Goal: Book appointment/travel/reservation

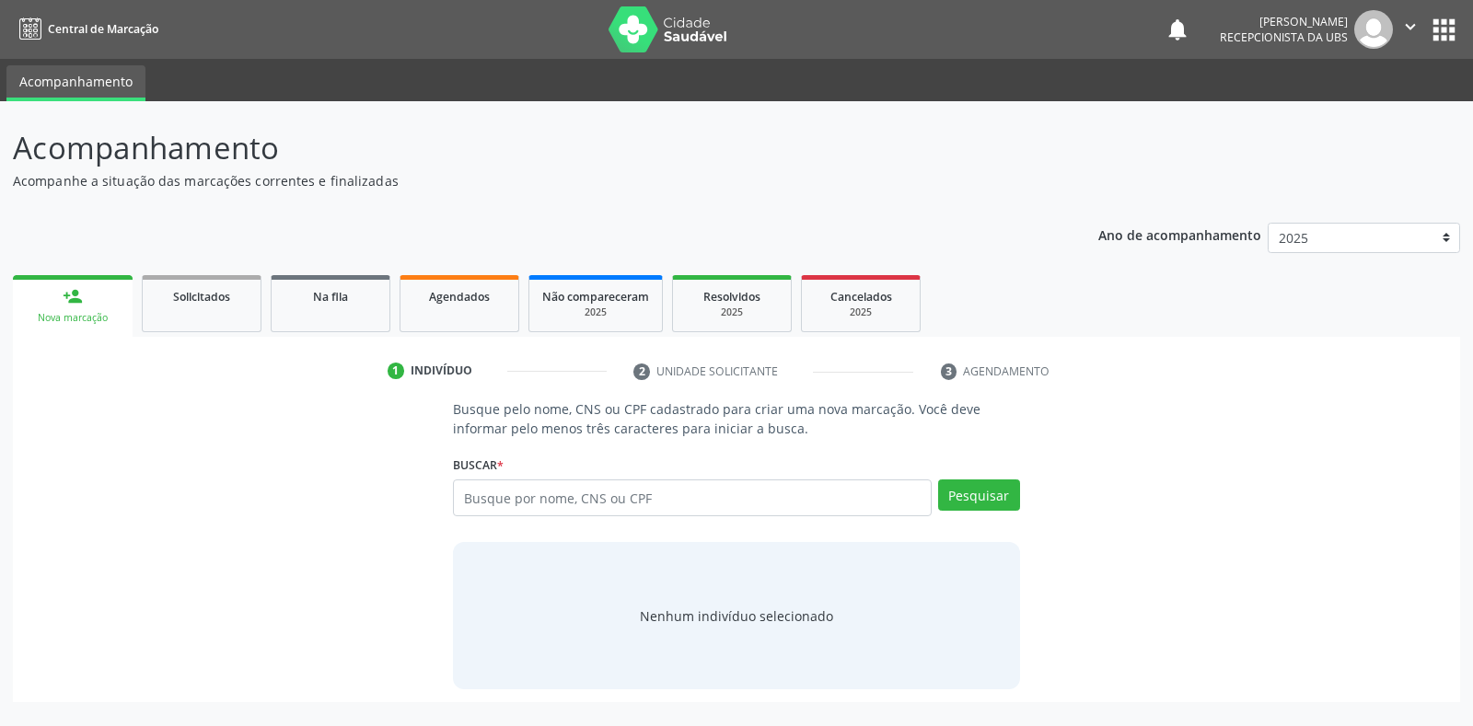
click at [467, 495] on input "text" at bounding box center [692, 498] width 478 height 37
type input "700109988905010"
click at [982, 503] on button "Pesquisar" at bounding box center [979, 495] width 82 height 31
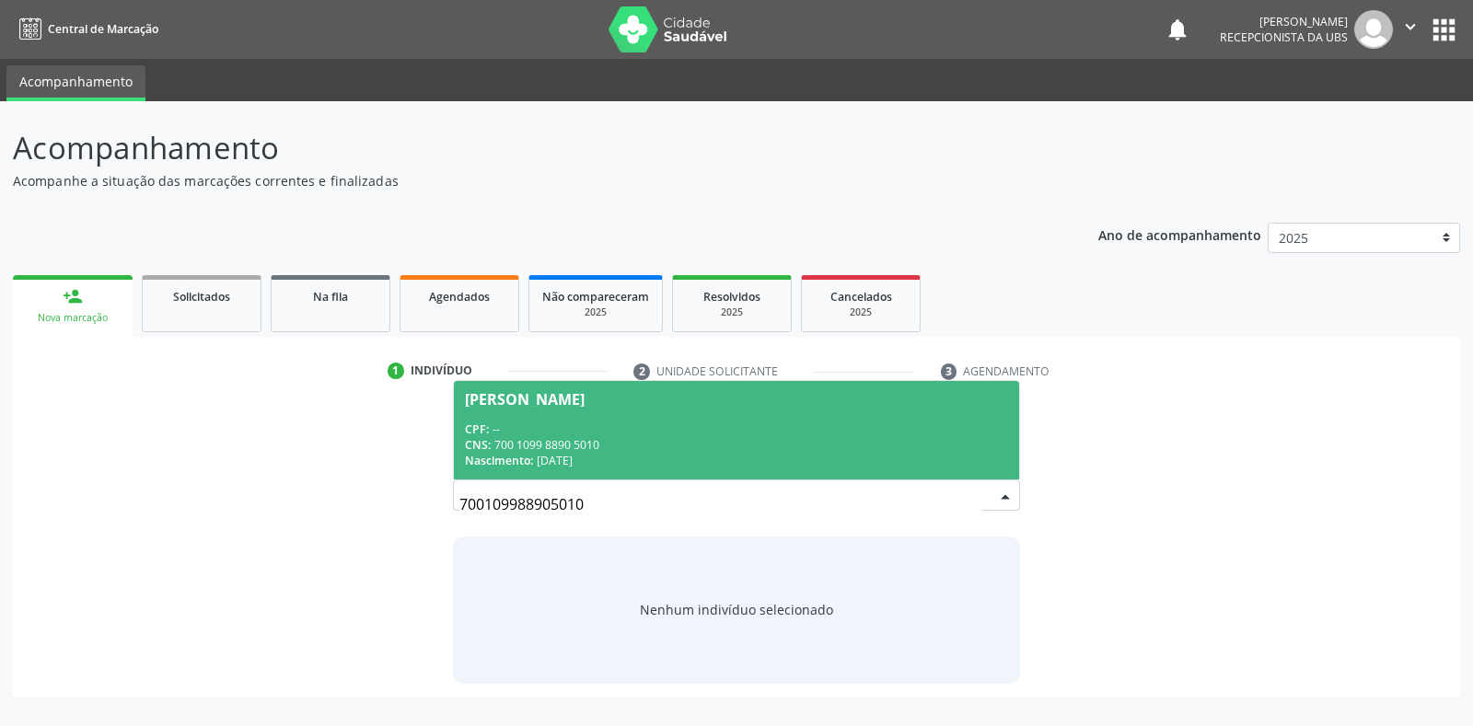
click at [512, 398] on div "[PERSON_NAME]" at bounding box center [525, 399] width 120 height 15
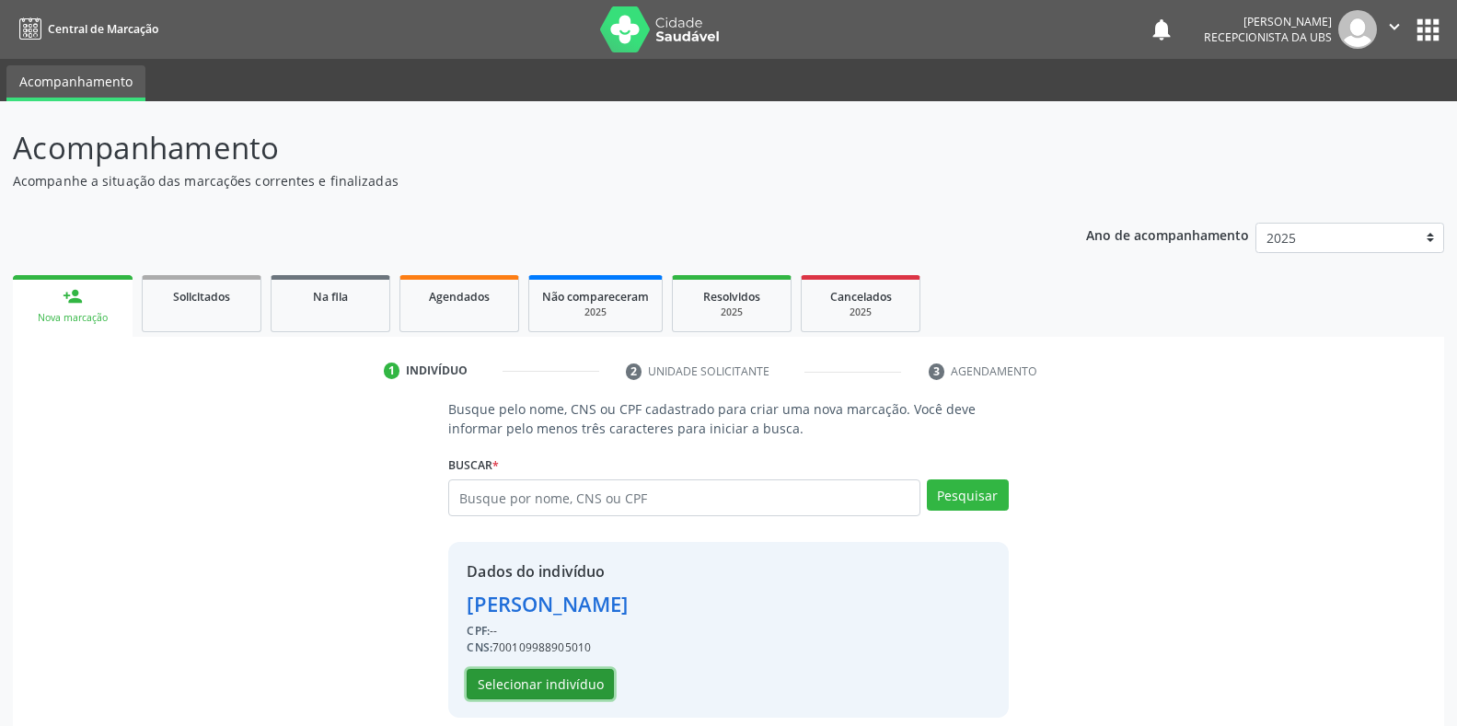
click at [506, 690] on button "Selecionar indivíduo" at bounding box center [540, 684] width 147 height 31
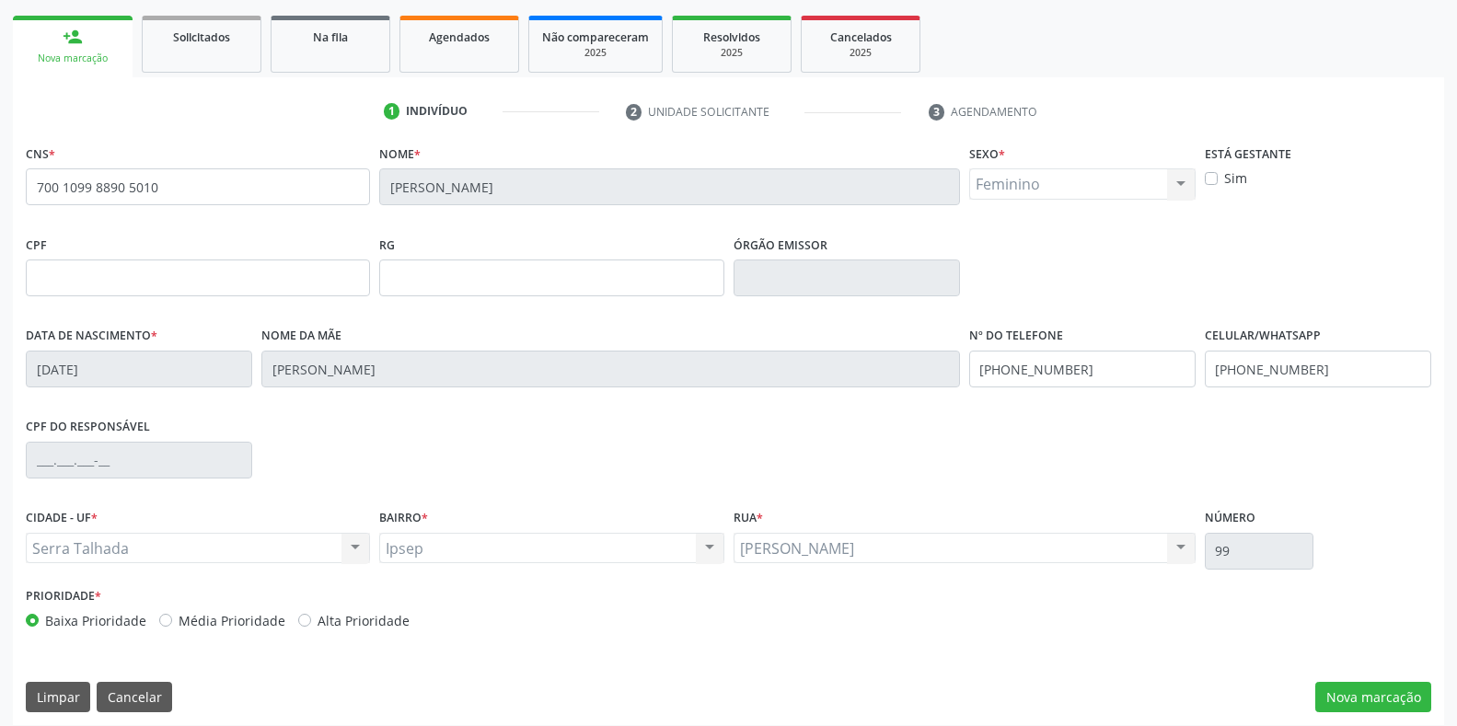
scroll to position [272, 0]
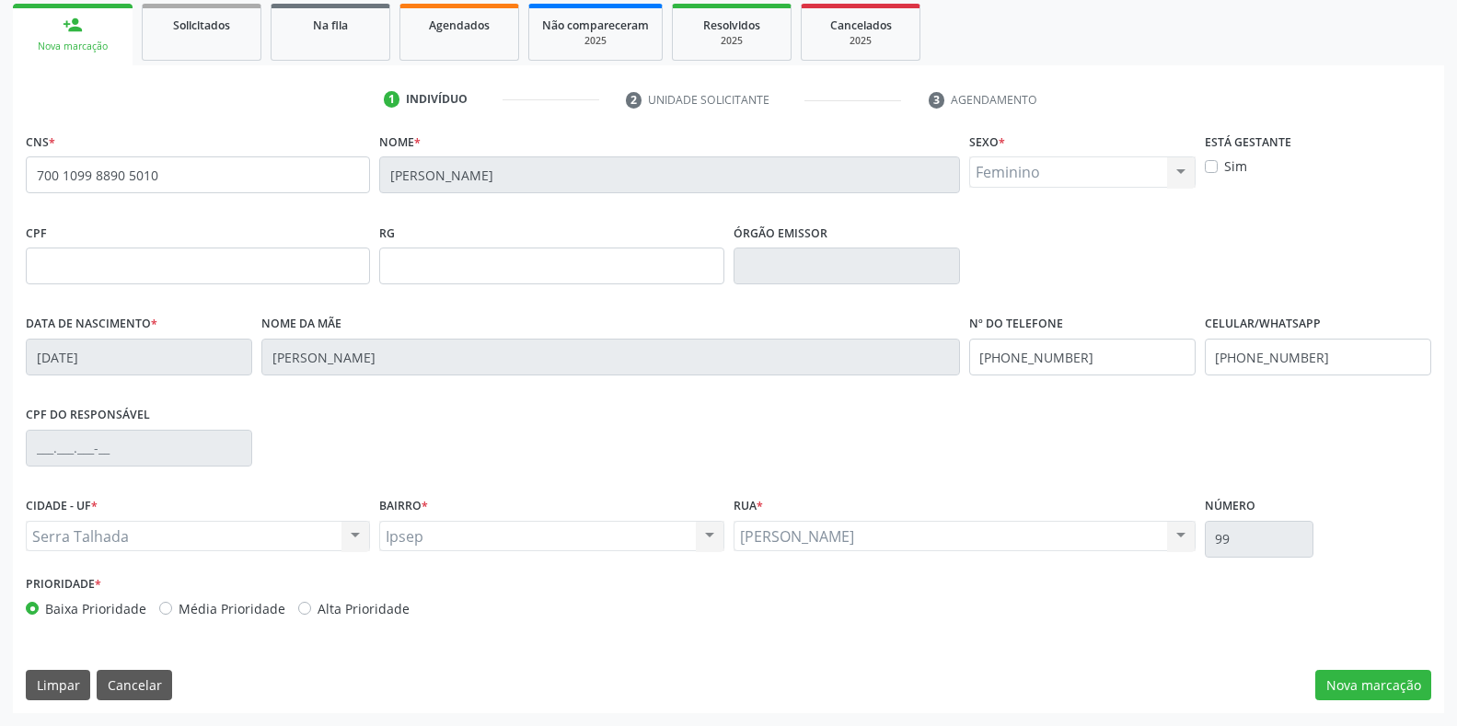
click at [1018, 580] on div "CNS * 700 1099 8890 5010 [GEOGRAPHIC_DATA] * [PERSON_NAME] * Feminino Masculino…" at bounding box center [728, 420] width 1431 height 585
click at [560, 434] on div "CPF do responsável" at bounding box center [728, 446] width 1415 height 91
drag, startPoint x: 1393, startPoint y: 762, endPoint x: 1407, endPoint y: 762, distance: 14.7
click at [1407, 455] on html "Central de Marcação notifications [PERSON_NAME] Recepcionista da UBS  Configur…" at bounding box center [728, 91] width 1457 height 726
drag, startPoint x: 1418, startPoint y: 681, endPoint x: 1389, endPoint y: 653, distance: 41.0
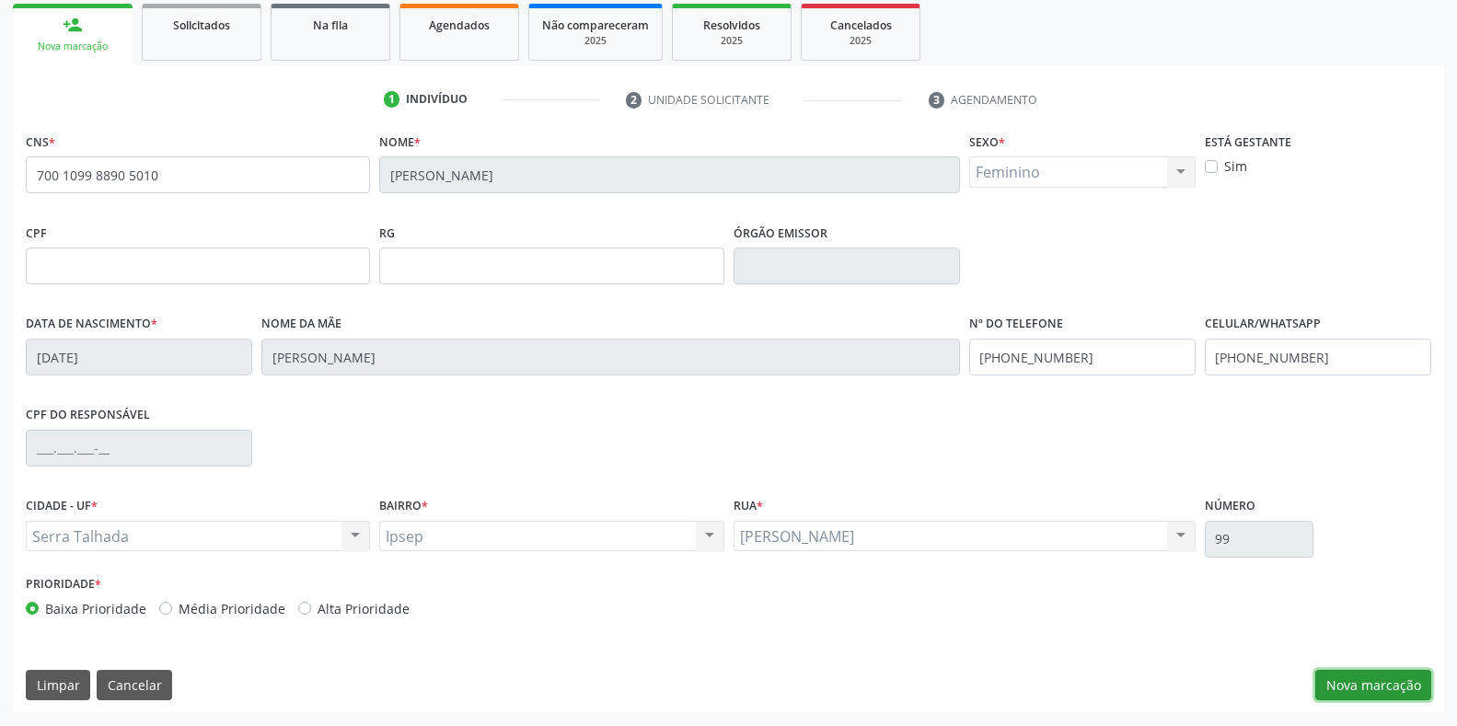
click at [1404, 670] on button "Nova marcação" at bounding box center [1373, 685] width 116 height 31
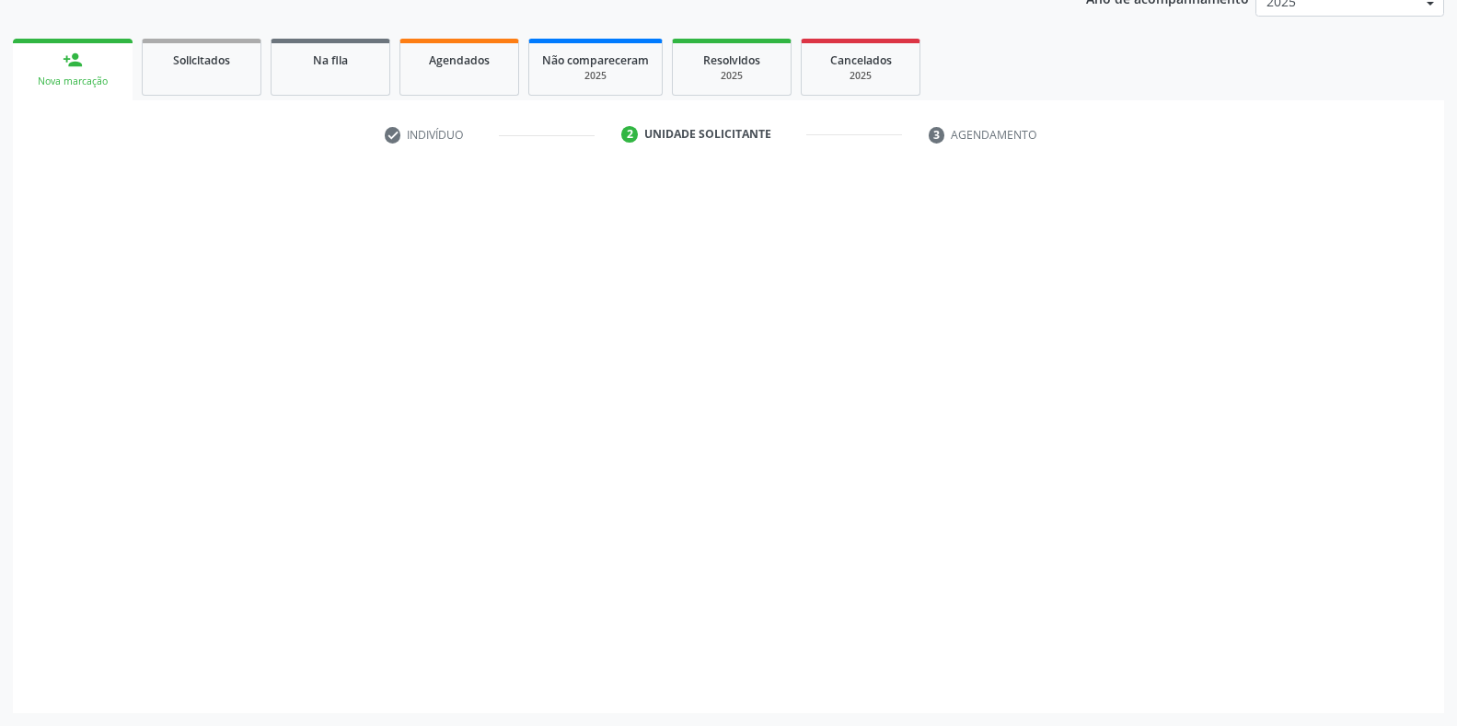
scroll to position [237, 0]
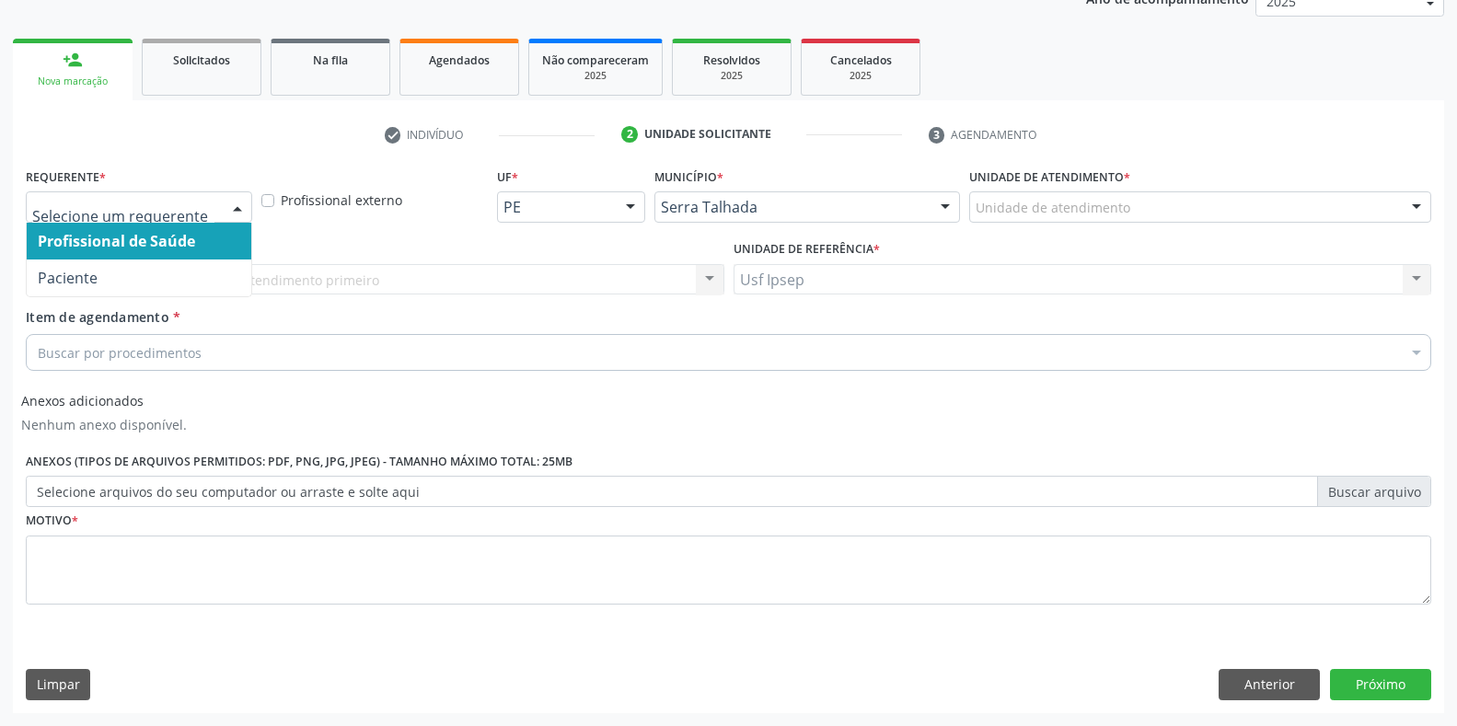
click at [237, 201] on div at bounding box center [238, 207] width 28 height 31
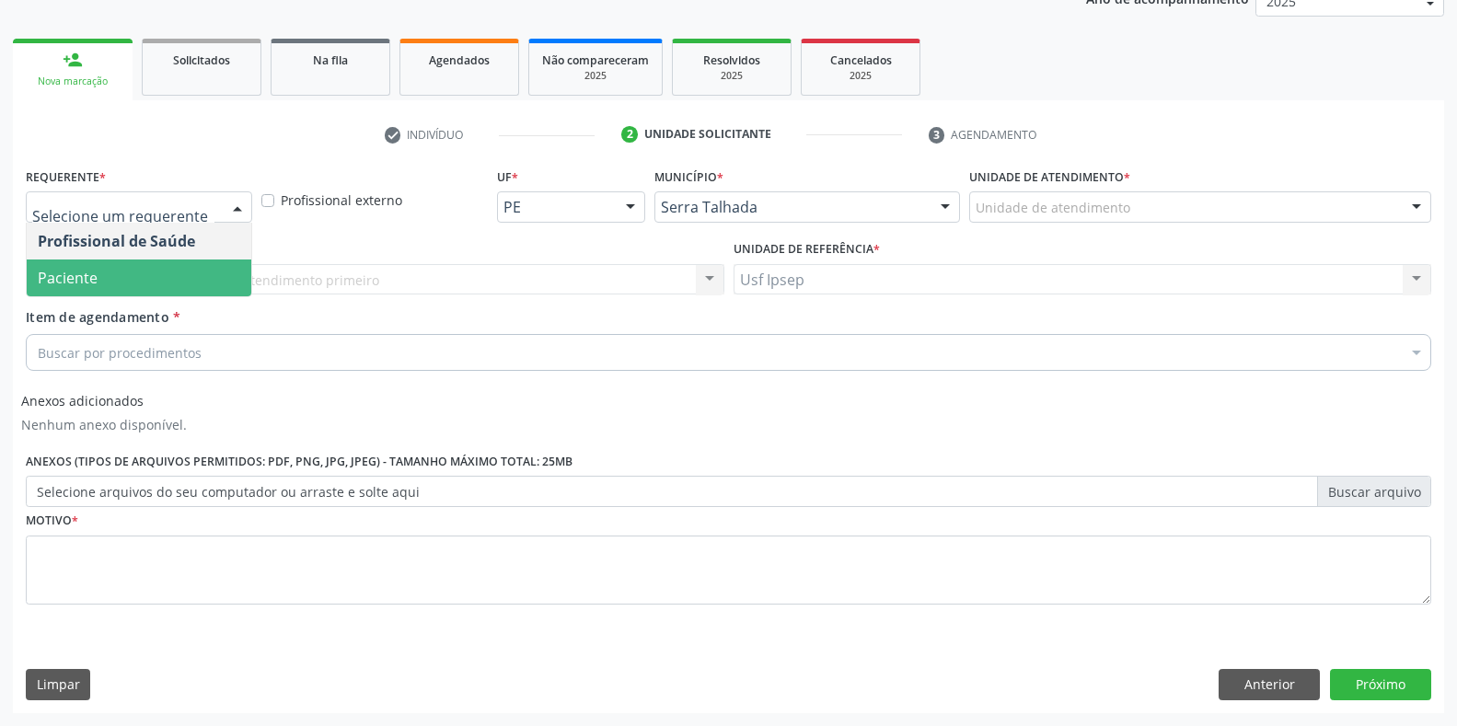
click at [86, 269] on span "Paciente" at bounding box center [68, 278] width 60 height 20
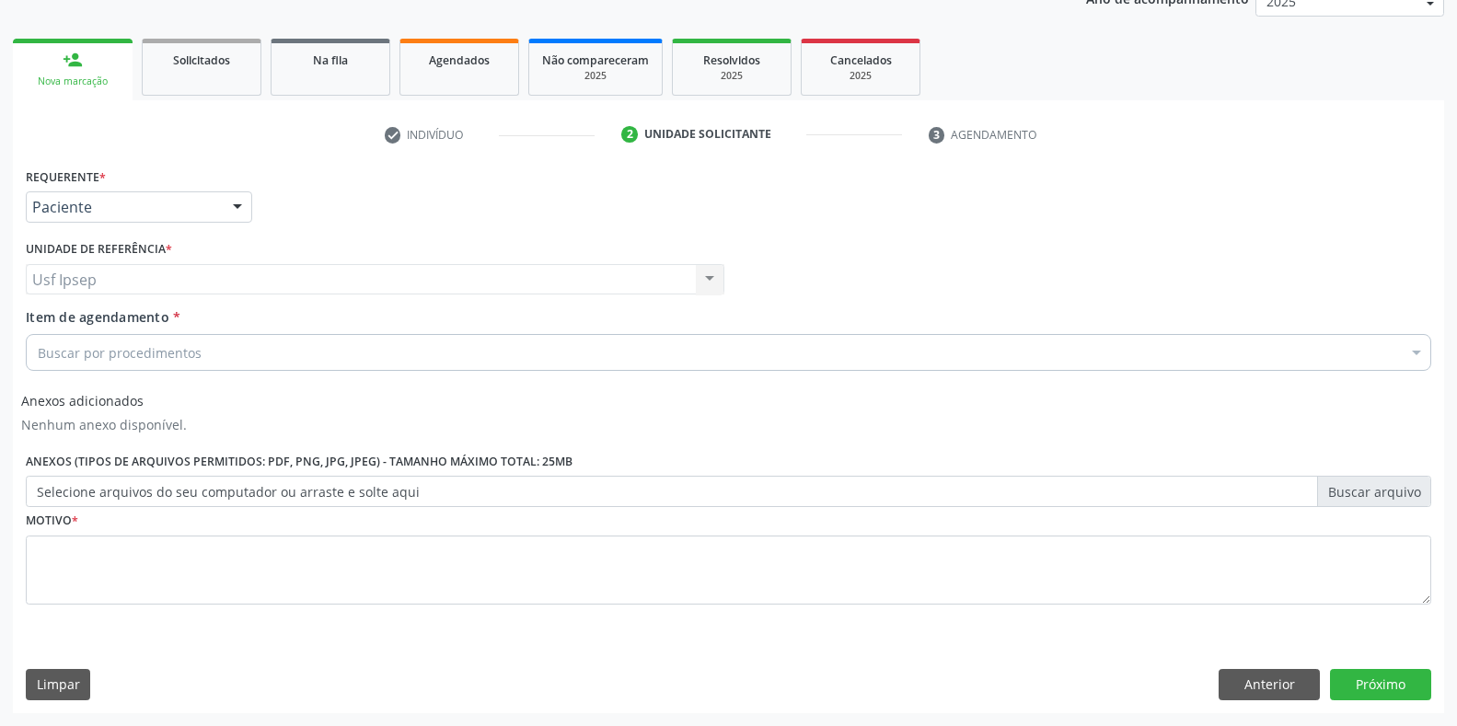
click at [31, 351] on div "Buscar por procedimentos" at bounding box center [729, 352] width 1406 height 37
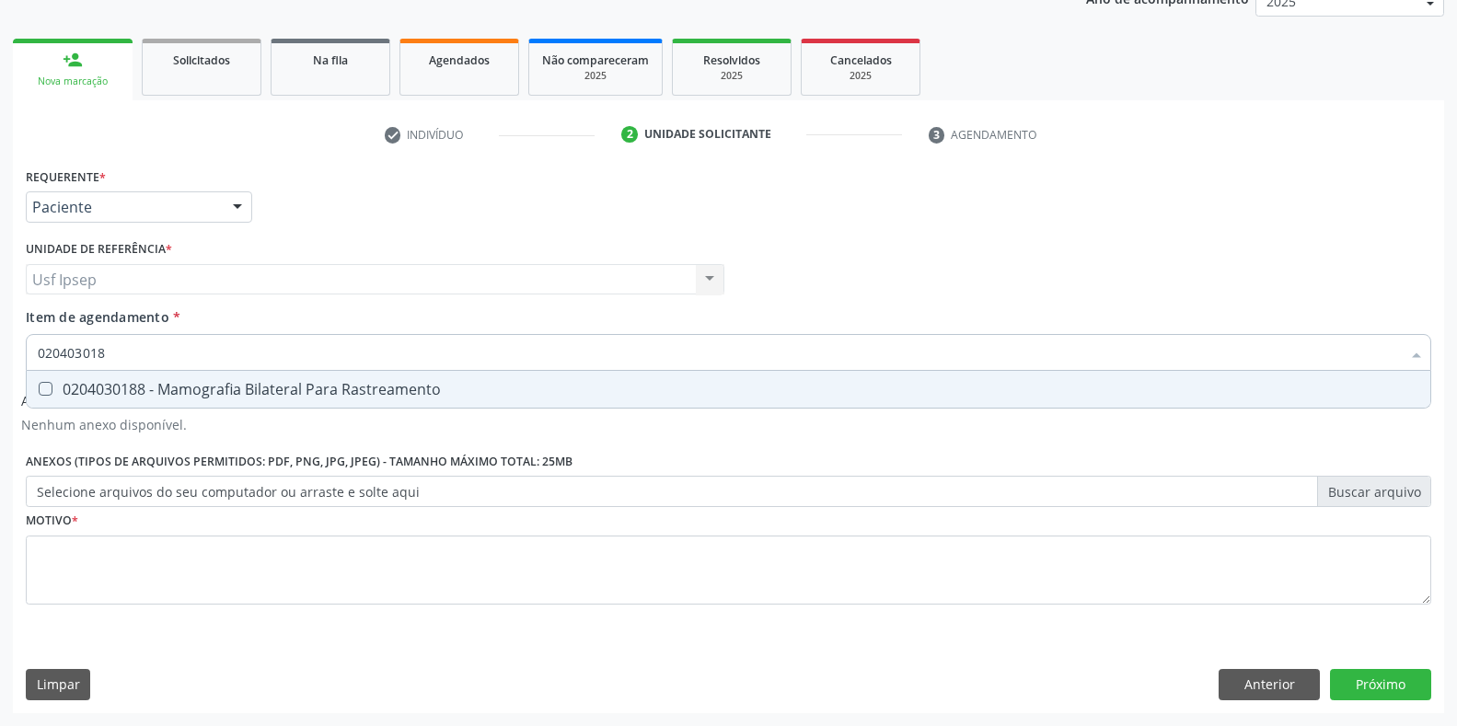
type input "0204030188"
click at [44, 388] on Rastreamento at bounding box center [46, 389] width 14 height 14
click at [39, 388] on Rastreamento "checkbox" at bounding box center [33, 389] width 12 height 12
checkbox Rastreamento "true"
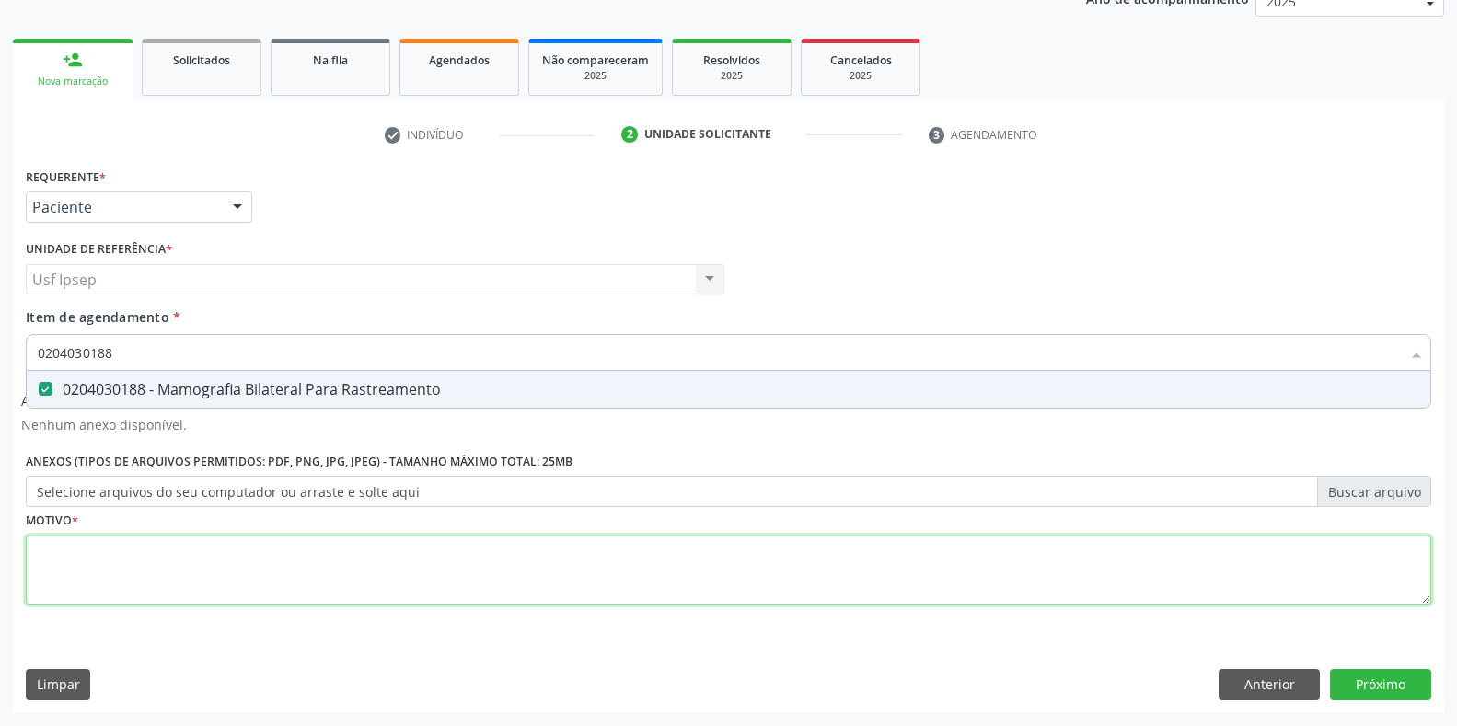
click at [42, 561] on div "Requerente * Paciente Profissional de Saúde Paciente Nenhum resultado encontrad…" at bounding box center [729, 397] width 1406 height 468
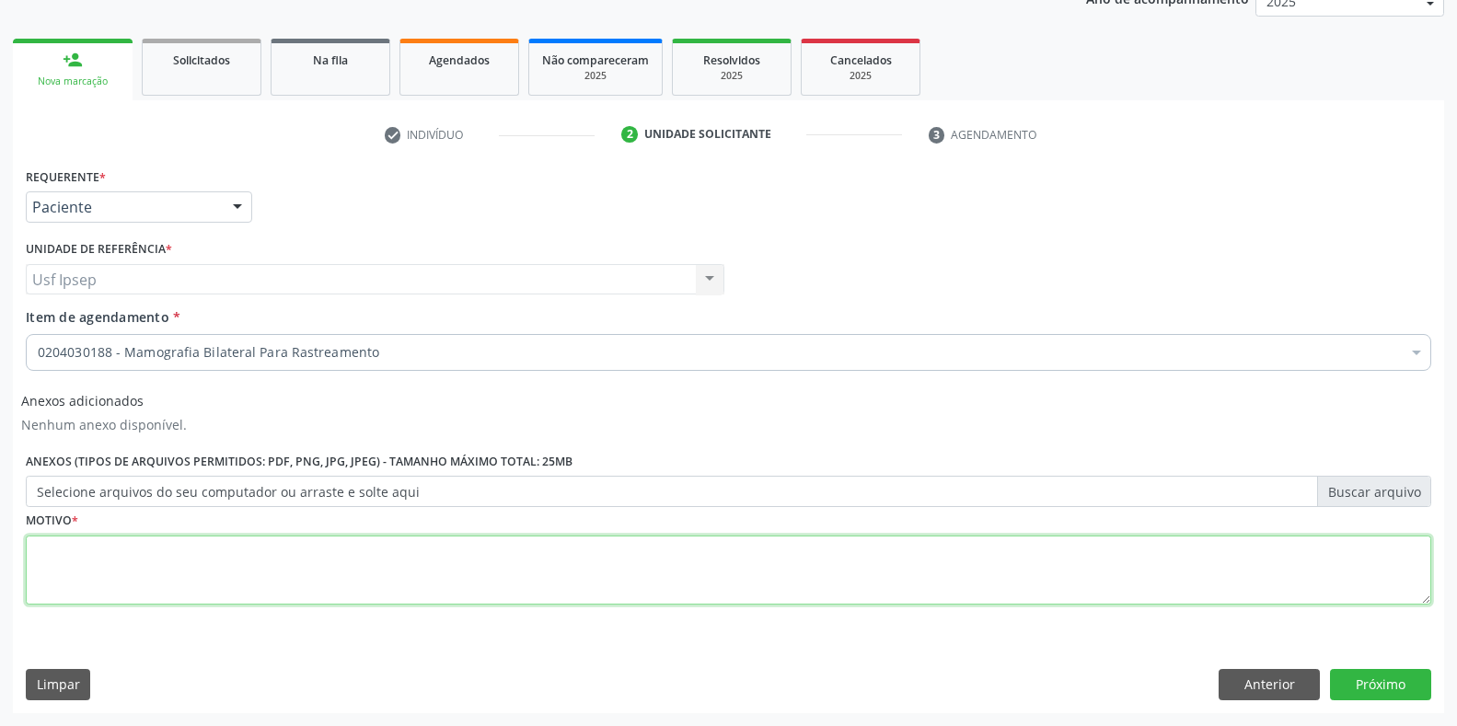
type textarea "1"
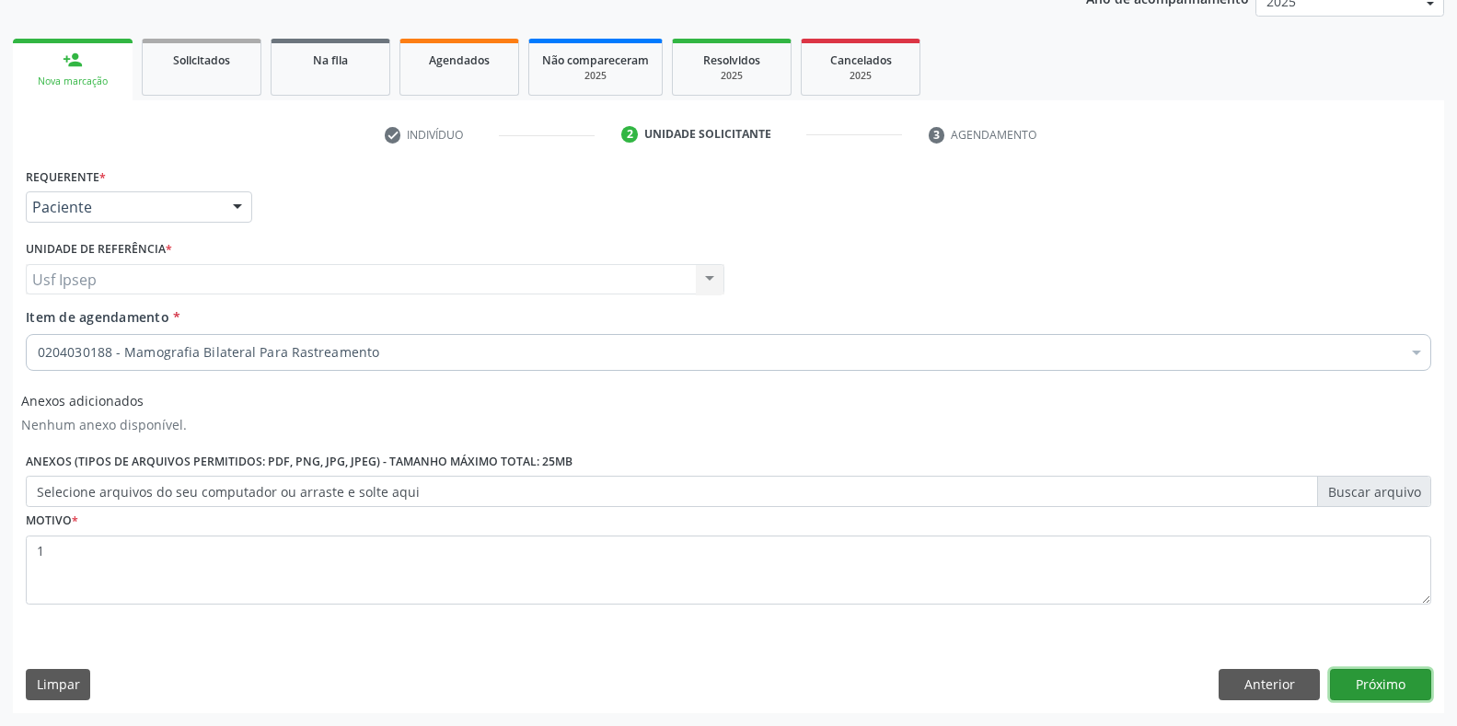
click at [1362, 688] on button "Próximo" at bounding box center [1380, 684] width 101 height 31
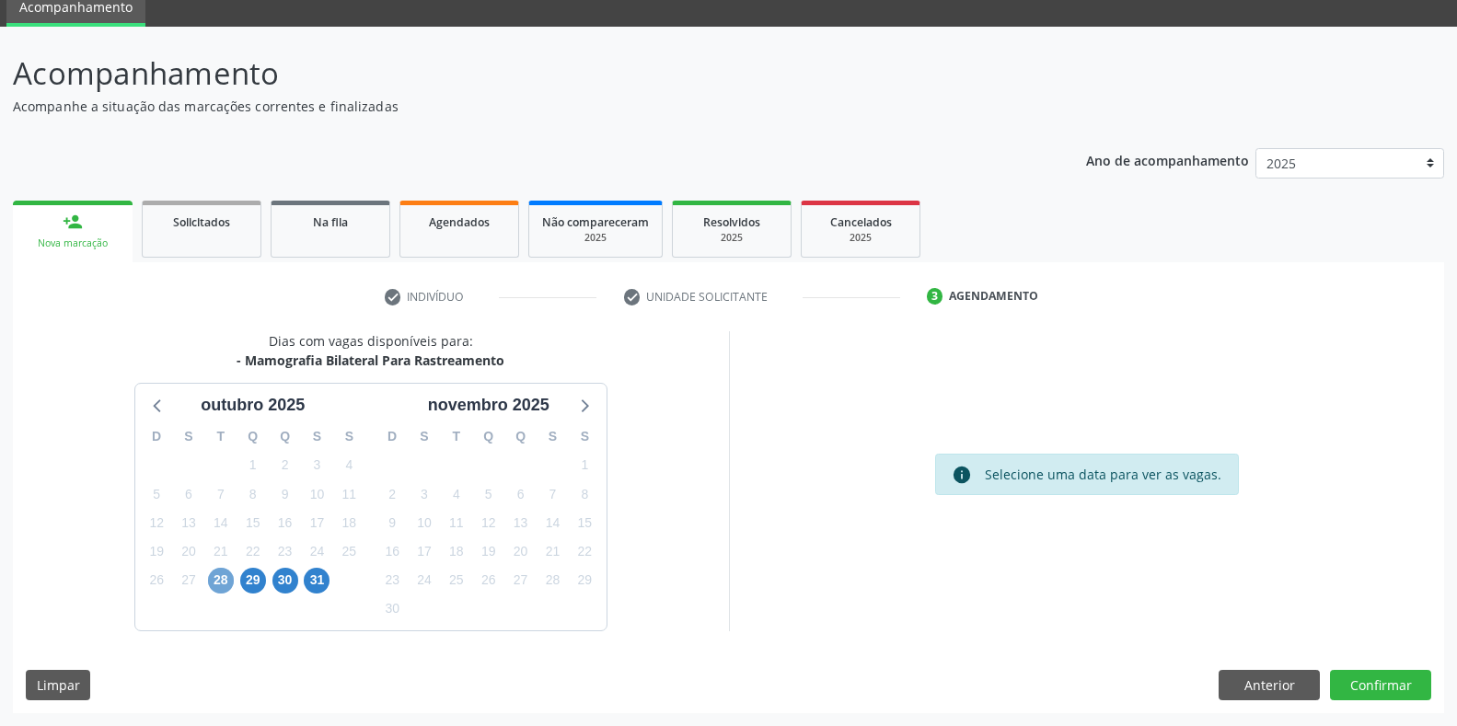
click at [221, 580] on span "28" at bounding box center [221, 581] width 26 height 26
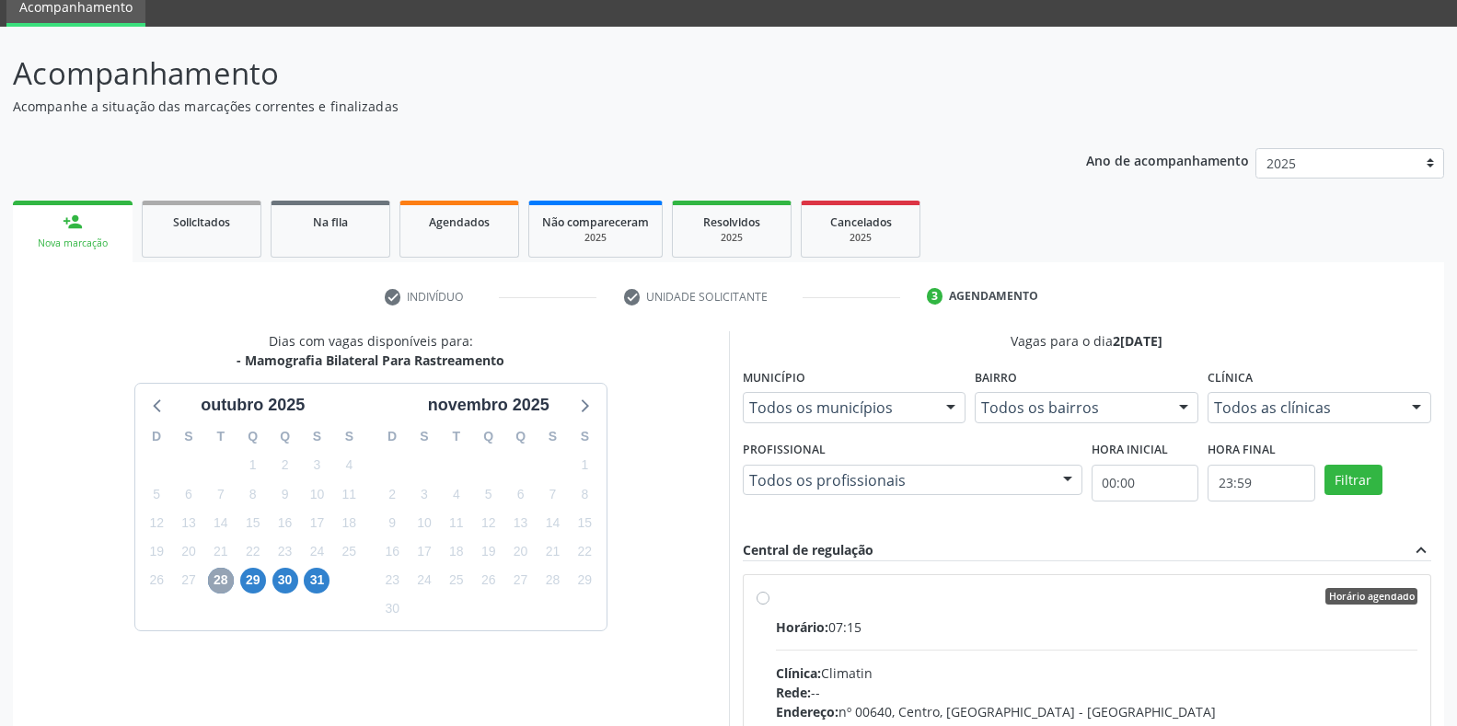
scroll to position [228, 0]
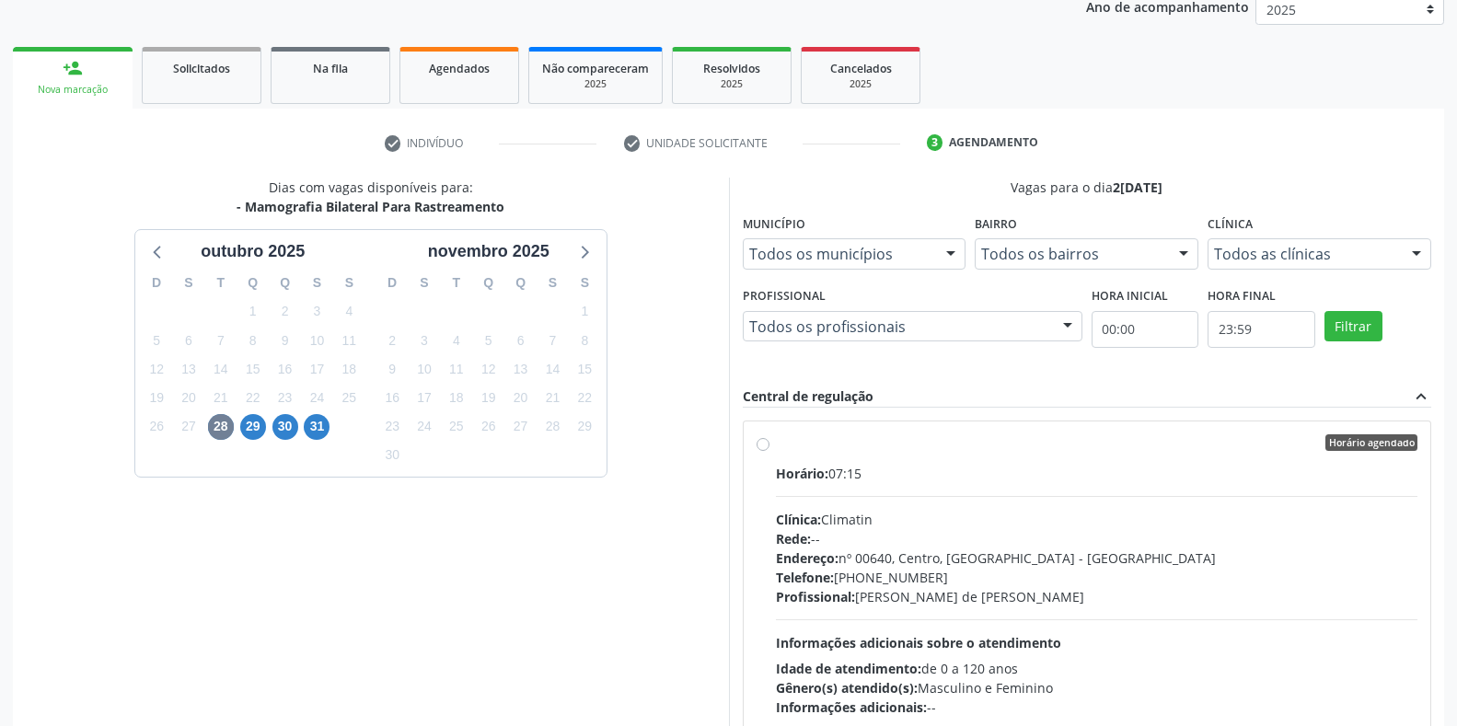
click at [776, 445] on label "Horário agendado Horário: 07:15 Clínica: Climatin Rede: -- Endereço: nº 00640, …" at bounding box center [1097, 575] width 642 height 283
click at [763, 445] on input "Horário agendado Horário: 07:15 Clínica: Climatin Rede: -- Endereço: nº 00640, …" at bounding box center [763, 442] width 13 height 17
radio input "true"
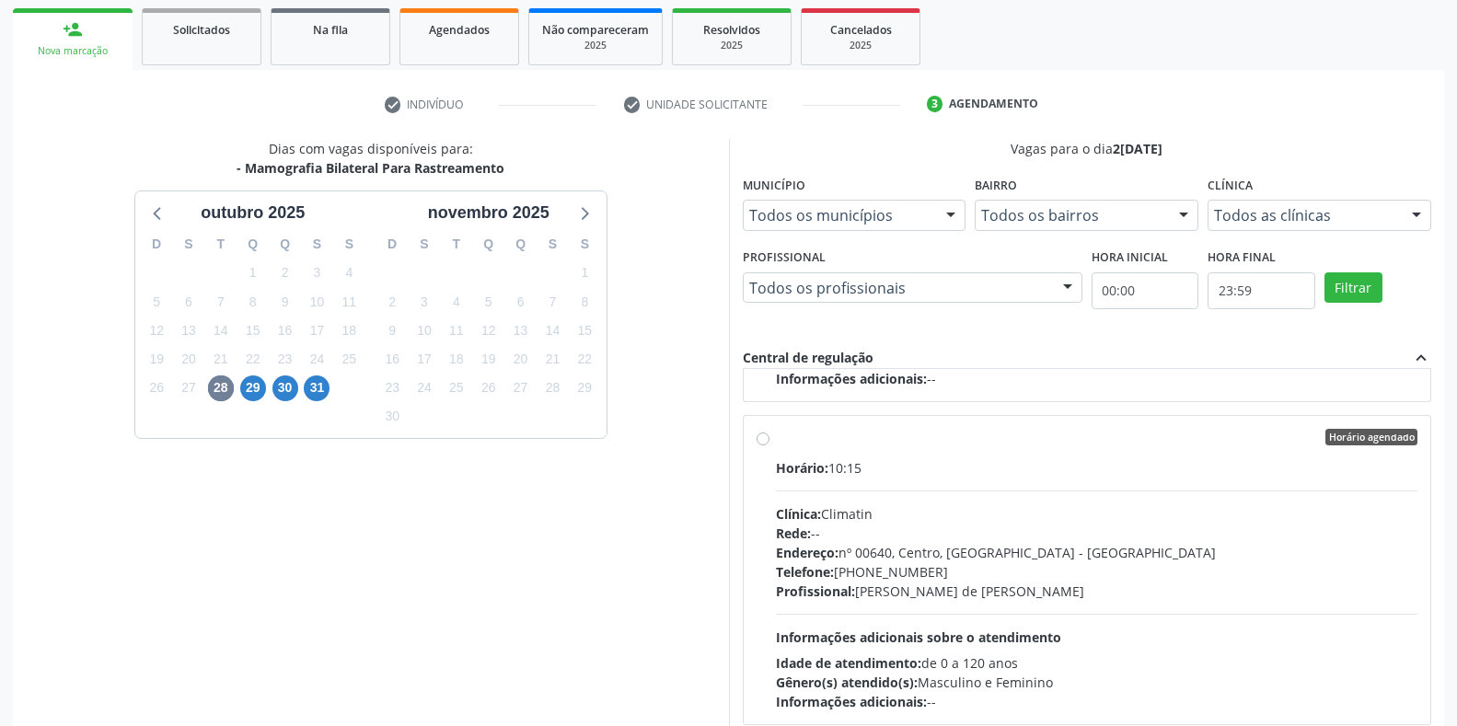
scroll to position [374, 0]
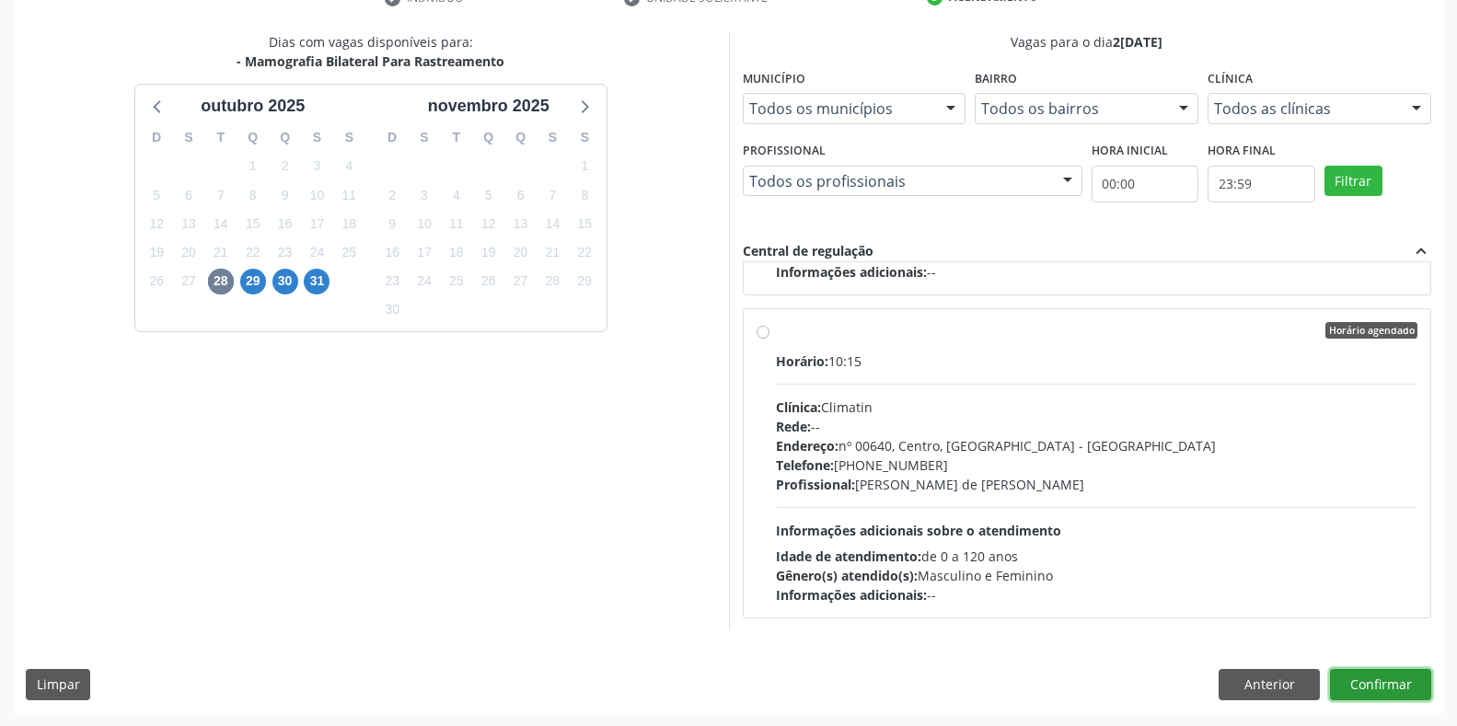
click at [1364, 686] on button "Confirmar" at bounding box center [1380, 684] width 101 height 31
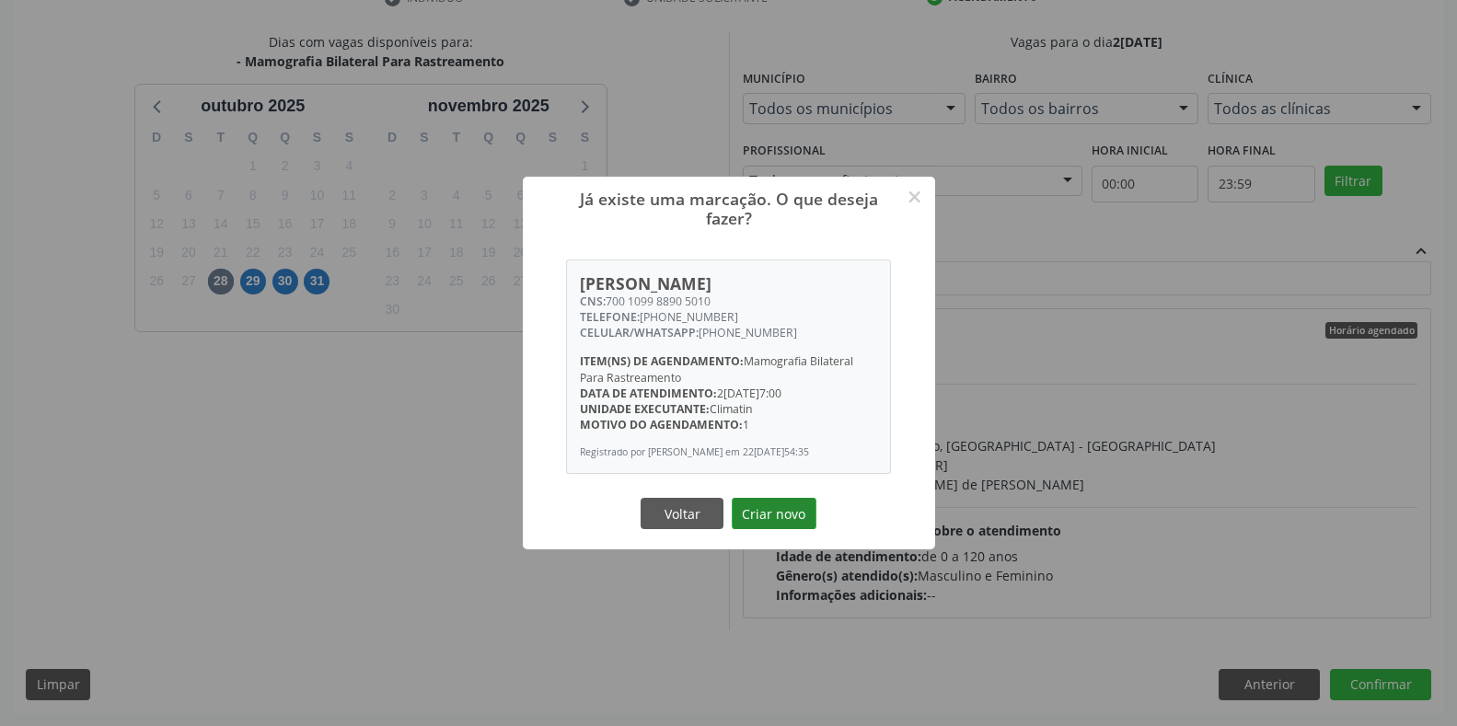
click at [771, 516] on button "Criar novo" at bounding box center [774, 513] width 85 height 31
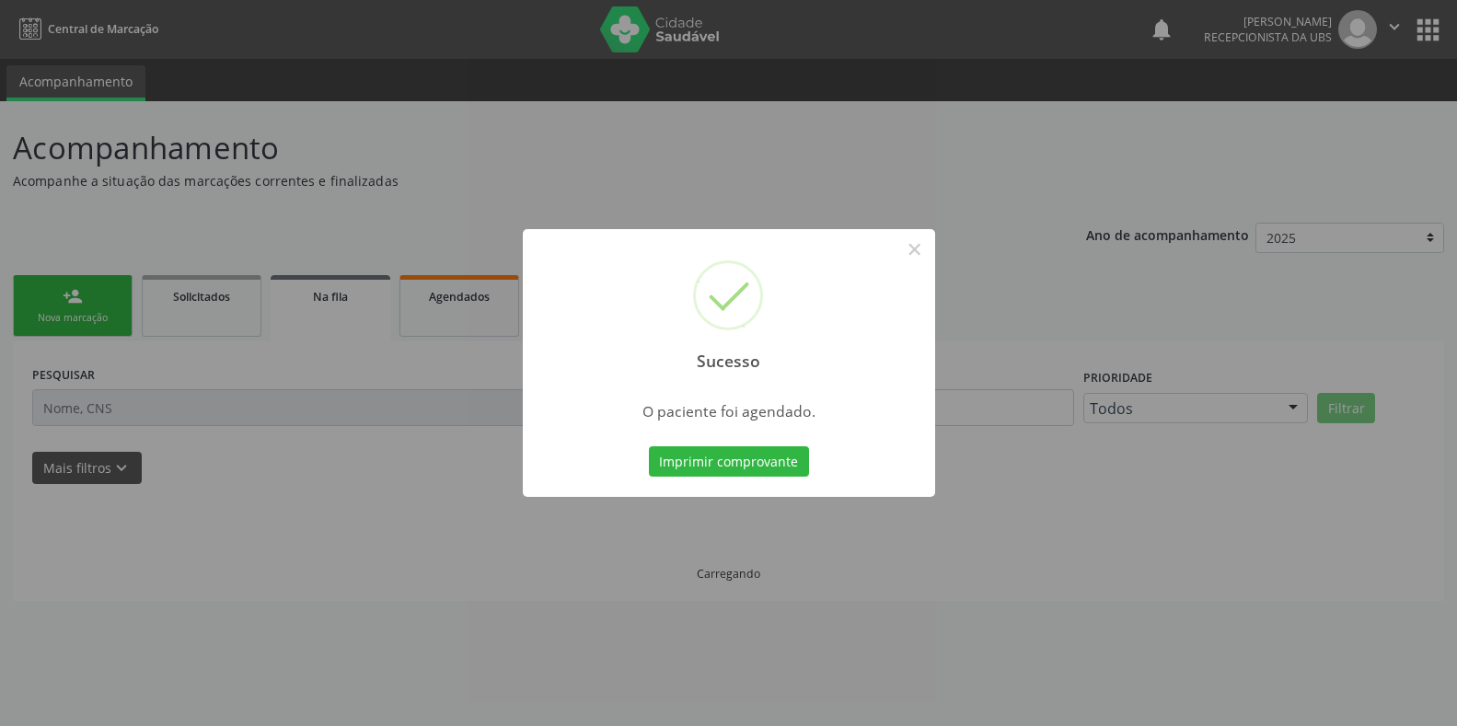
scroll to position [0, 0]
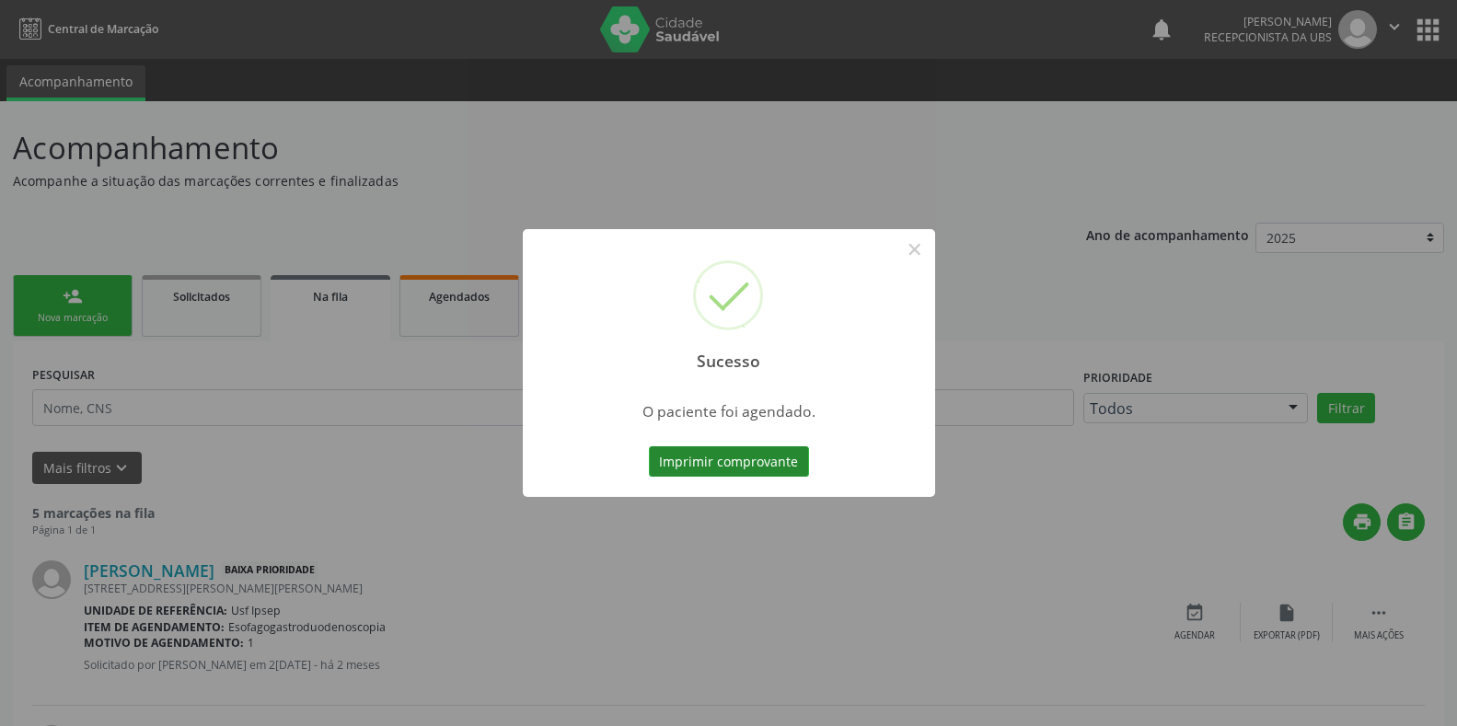
click at [689, 459] on button "Imprimir comprovante" at bounding box center [729, 461] width 160 height 31
